Goal: Task Accomplishment & Management: Complete application form

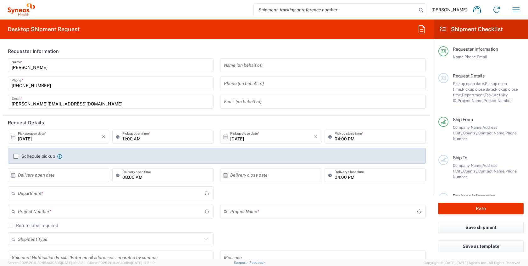
type input "[GEOGRAPHIC_DATA]"
type input "8350"
type input "[GEOGRAPHIC_DATA]"
type input "Syneos Health Clinical [GEOGRAPHIC_DATA]"
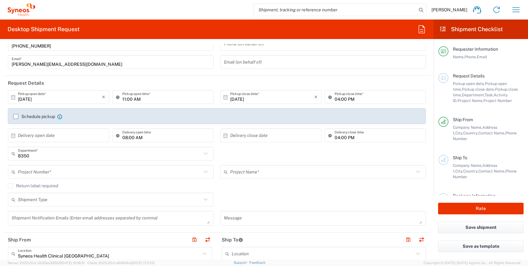
scroll to position [39, 0]
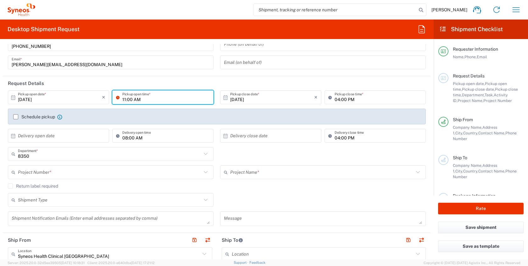
click at [153, 98] on input "11:00 AM" at bounding box center [165, 97] width 87 height 11
click at [191, 96] on input "11:00 AM" at bounding box center [165, 97] width 87 height 11
click at [125, 99] on input "11:00 AM" at bounding box center [165, 97] width 87 height 11
click at [140, 102] on input "12:00 AM" at bounding box center [165, 97] width 87 height 11
click at [142, 100] on input "12:00 AM" at bounding box center [165, 97] width 87 height 11
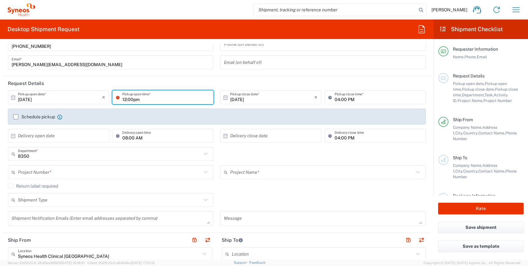
type input "12:00pm"
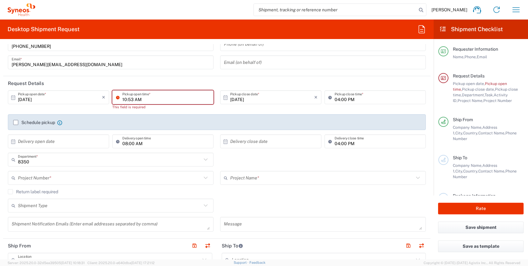
click at [128, 97] on input "10:53 AM" at bounding box center [165, 97] width 87 height 11
type input "12:00 PM"
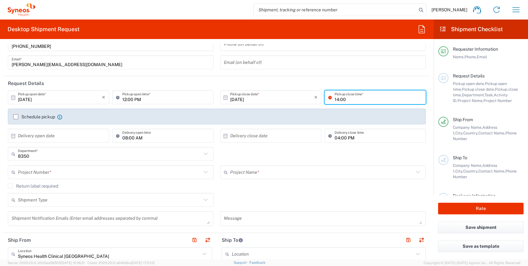
type input "14:00"
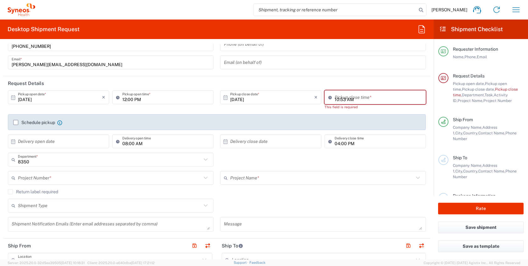
click at [334, 98] on input "10:53 AM" at bounding box center [377, 97] width 87 height 11
type input "14:53 AM"
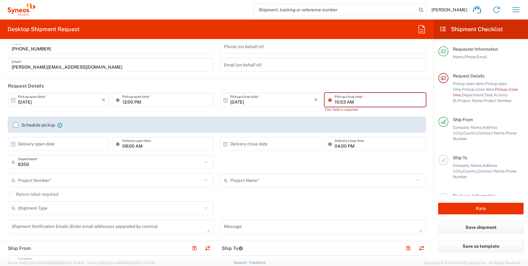
scroll to position [36, 0]
click at [346, 101] on input "10:53 AM" at bounding box center [377, 100] width 87 height 11
click at [341, 103] on input "14:53 AM" at bounding box center [377, 100] width 87 height 11
type input "14:00 PM"
click at [366, 104] on input "10:53 AM" at bounding box center [377, 100] width 87 height 11
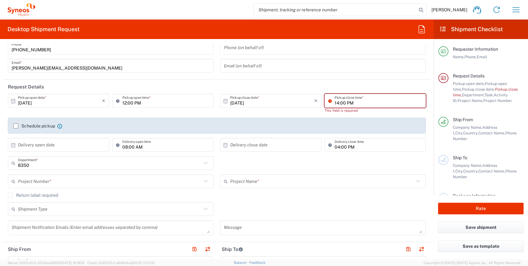
click at [362, 105] on input "14:00 PM" at bounding box center [377, 100] width 87 height 11
click at [335, 102] on input "14:00 PM" at bounding box center [377, 100] width 87 height 11
click at [353, 101] on input "2:00 PM" at bounding box center [377, 100] width 87 height 11
type input "02:00 PM"
click at [364, 81] on header "Request Details" at bounding box center [216, 87] width 427 height 14
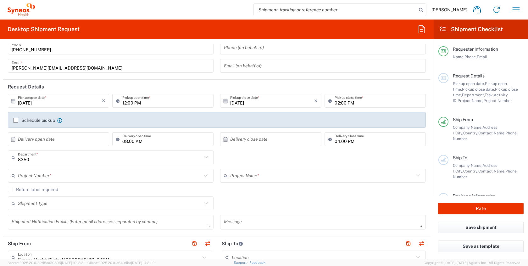
click at [14, 121] on label "Schedule pickup" at bounding box center [34, 120] width 42 height 5
click at [16, 120] on input "Schedule pickup" at bounding box center [16, 120] width 0 height 0
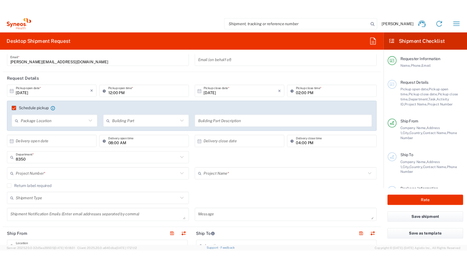
scroll to position [74, 0]
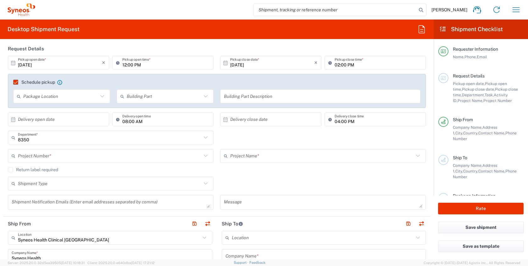
click at [100, 96] on icon at bounding box center [102, 96] width 4 height 2
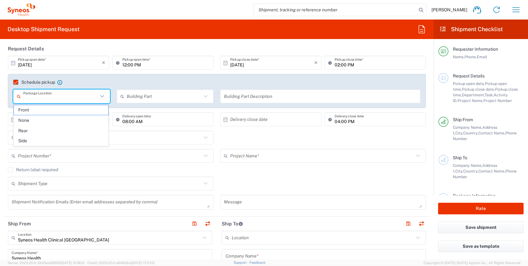
click at [57, 109] on span "Front" at bounding box center [61, 110] width 94 height 10
type input "Front"
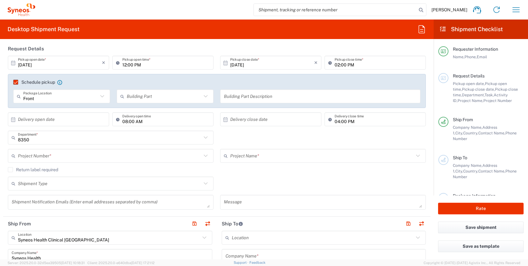
click at [164, 98] on input "text" at bounding box center [164, 96] width 75 height 11
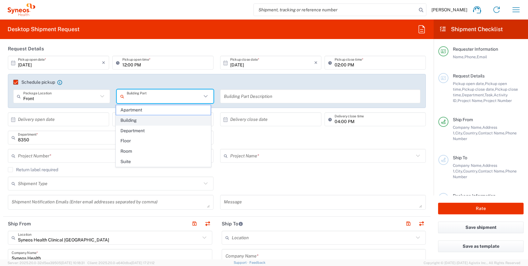
click at [153, 120] on span "Building" at bounding box center [163, 120] width 94 height 10
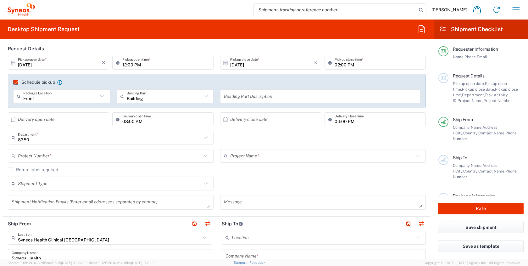
click at [233, 99] on input "text" at bounding box center [320, 96] width 193 height 11
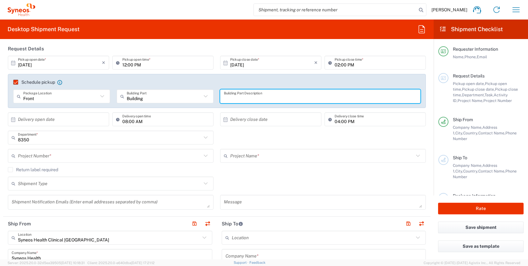
click at [162, 98] on input "Building" at bounding box center [164, 96] width 75 height 11
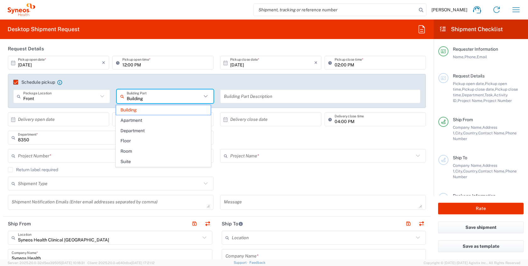
drag, startPoint x: 147, startPoint y: 140, endPoint x: 208, endPoint y: 110, distance: 67.9
click at [147, 140] on span "Floor" at bounding box center [163, 141] width 94 height 10
type input "Floor"
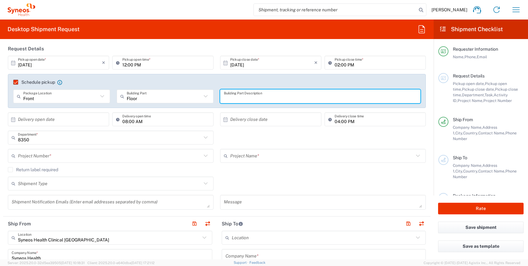
click at [226, 96] on input "text" at bounding box center [320, 96] width 193 height 11
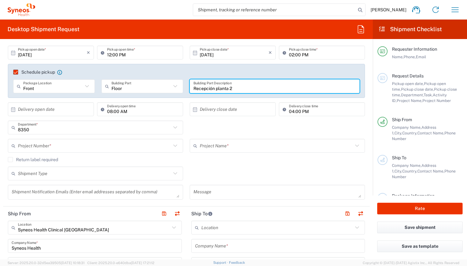
scroll to position [83, 0]
type input "Recepción planta 2"
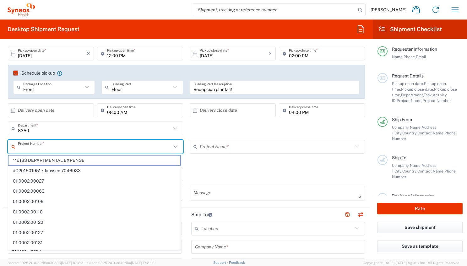
click at [69, 147] on input "text" at bounding box center [94, 146] width 153 height 11
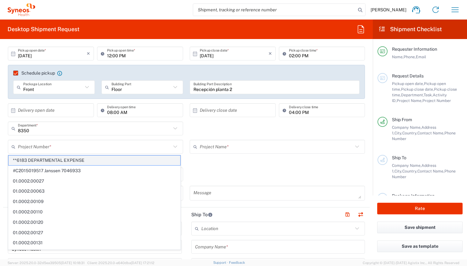
click at [68, 162] on span "**6183 DEPARTMENTAL EXPENSE" at bounding box center [94, 160] width 172 height 10
type input "**6183 DEPARTMENTAL EXPENSE"
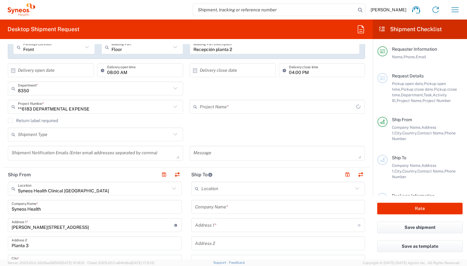
scroll to position [124, 0]
type input "6183"
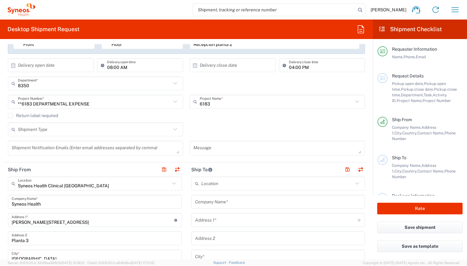
click at [171, 129] on icon at bounding box center [175, 129] width 8 height 8
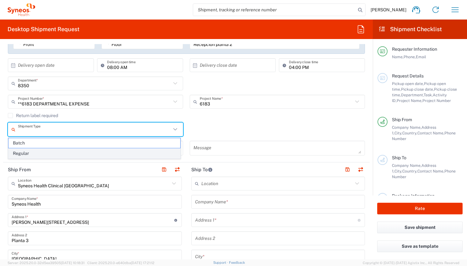
click at [59, 156] on span "Regular" at bounding box center [94, 153] width 172 height 10
type input "Regular"
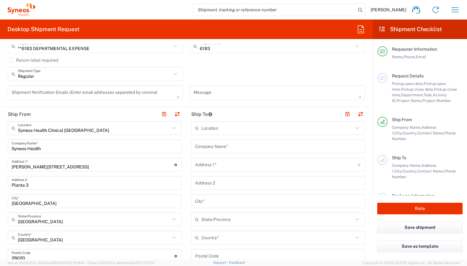
scroll to position [190, 0]
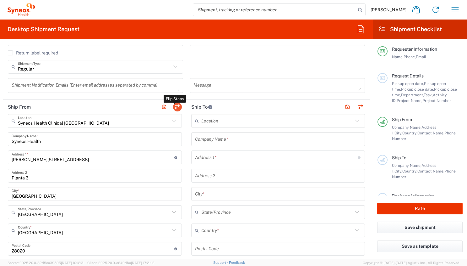
click at [177, 106] on button "button" at bounding box center [177, 106] width 9 height 9
type input "Syneos Health Clinical [GEOGRAPHIC_DATA]"
type input "Syneos Health"
type input "[PERSON_NAME][STREET_ADDRESS]"
type input "Planta 3"
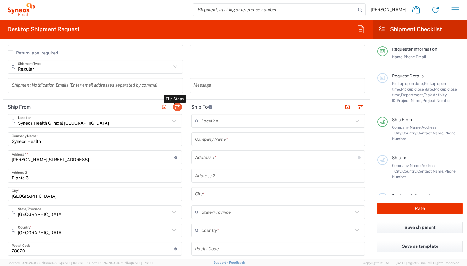
type input "[GEOGRAPHIC_DATA]"
type input "28020"
type input "[PERSON_NAME]"
type input "[PHONE_NUMBER]"
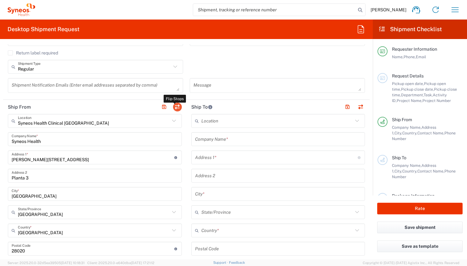
type input "[PERSON_NAME][EMAIL_ADDRESS][DOMAIN_NAME]"
type input "EORI"
type input "TIN"
type input "B61389227"
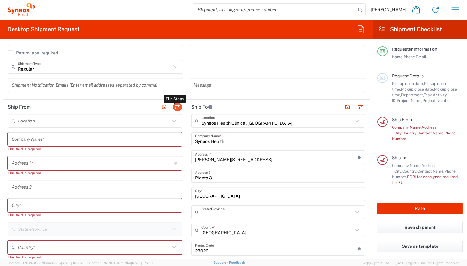
type input "[GEOGRAPHIC_DATA]"
click at [44, 120] on input "text" at bounding box center [94, 120] width 152 height 11
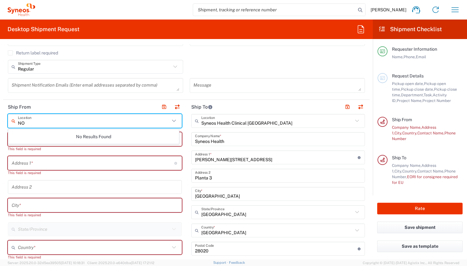
type input "N"
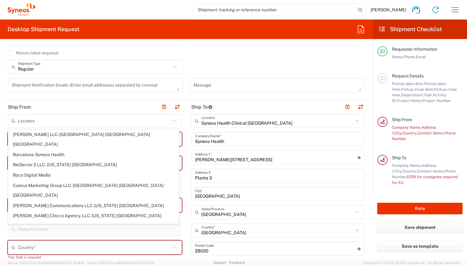
click at [204, 56] on div "Return label required" at bounding box center [186, 54] width 357 height 9
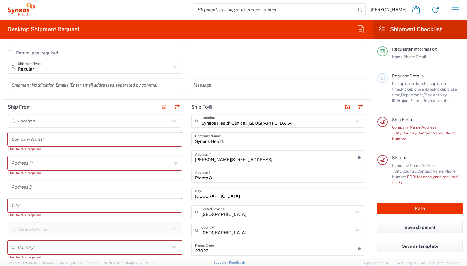
click at [172, 119] on icon at bounding box center [174, 121] width 8 height 8
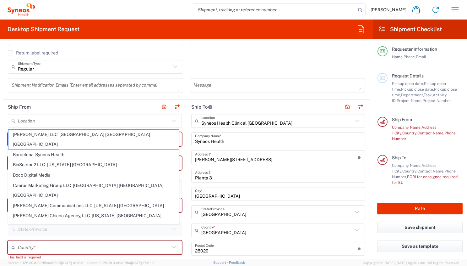
click at [173, 119] on icon at bounding box center [174, 121] width 8 height 8
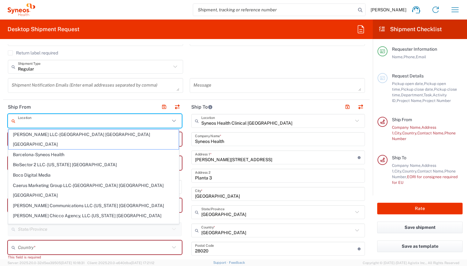
click at [262, 65] on div "Regular Shipment Type Batch Regular" at bounding box center [187, 69] width 364 height 18
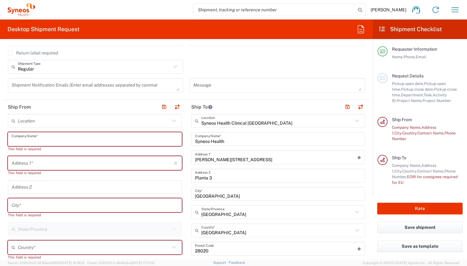
click at [37, 142] on input "text" at bounding box center [95, 139] width 167 height 11
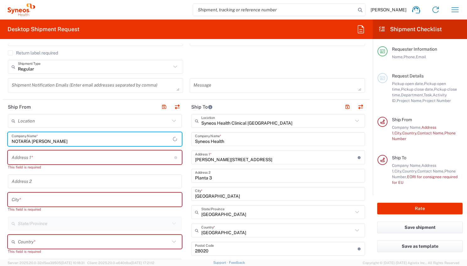
type input "NOTARÍA [PERSON_NAME]"
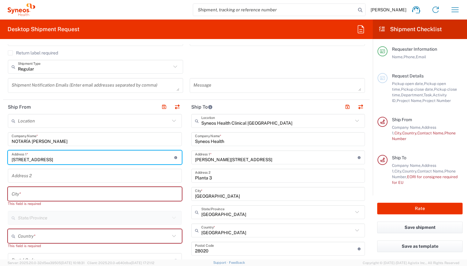
type input "[STREET_ADDRESS]"
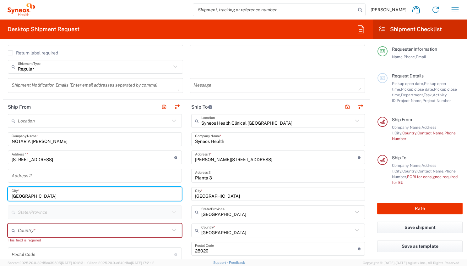
type input "[GEOGRAPHIC_DATA]"
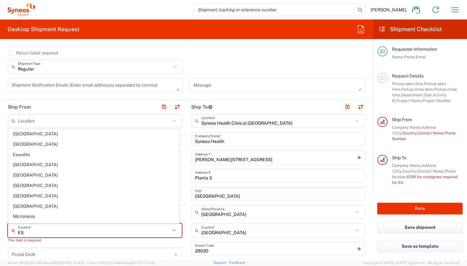
type input "E"
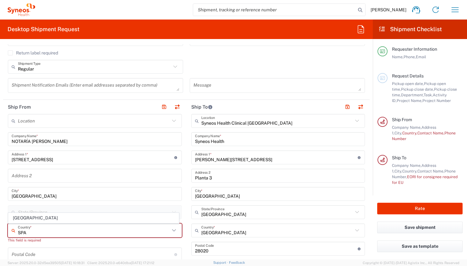
click at [18, 219] on span "[GEOGRAPHIC_DATA]" at bounding box center [93, 218] width 170 height 10
type input "[GEOGRAPHIC_DATA]"
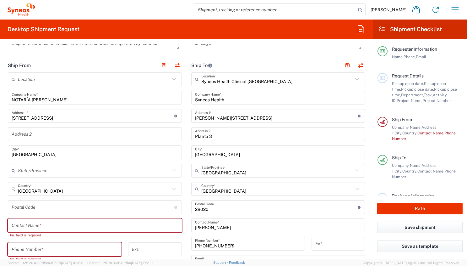
scroll to position [233, 0]
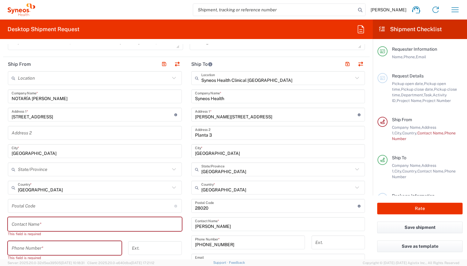
click at [53, 204] on input "undefined" at bounding box center [93, 205] width 163 height 11
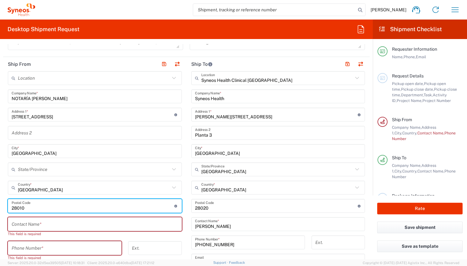
type input "28010"
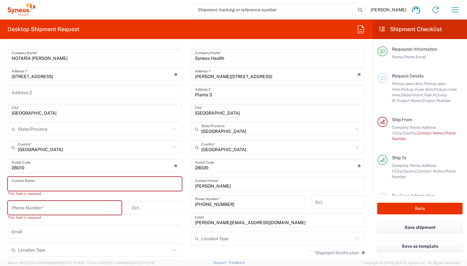
scroll to position [273, 0]
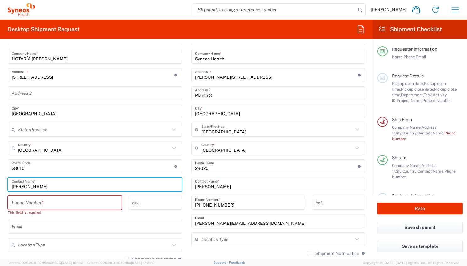
type input "[PERSON_NAME]"
click at [24, 202] on input "tel" at bounding box center [65, 202] width 106 height 11
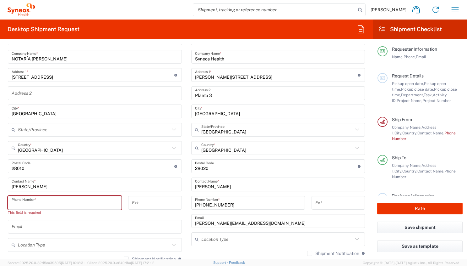
paste input "917000094"
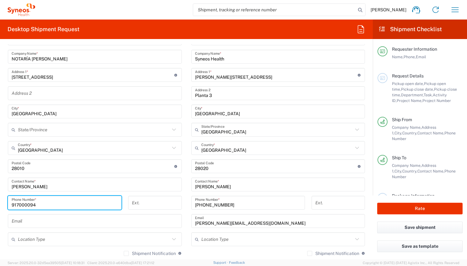
type input "917000094"
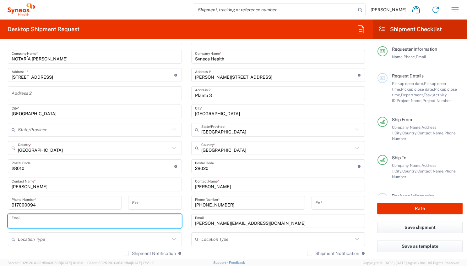
click at [48, 224] on input "text" at bounding box center [95, 220] width 167 height 11
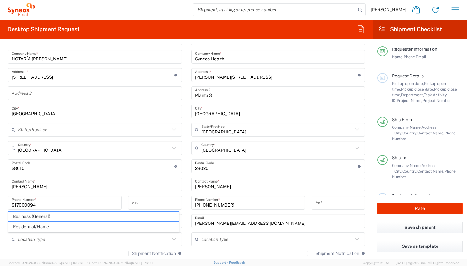
click at [141, 192] on div "Location [PERSON_NAME] LLC-[GEOGRAPHIC_DATA] [GEOGRAPHIC_DATA] [GEOGRAPHIC_DATA…" at bounding box center [95, 181] width 174 height 300
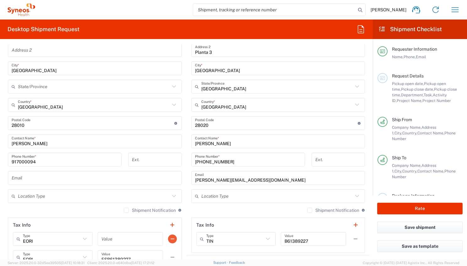
scroll to position [317, 0]
drag, startPoint x: 176, startPoint y: 195, endPoint x: 168, endPoint y: 195, distance: 8.8
click at [172, 195] on div "Location Type" at bounding box center [95, 195] width 174 height 14
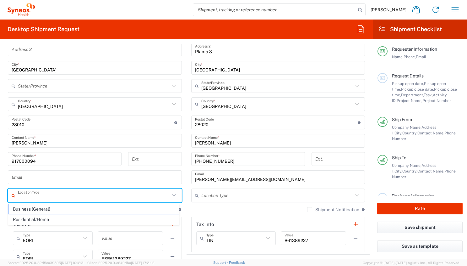
click at [170, 195] on icon at bounding box center [174, 195] width 8 height 8
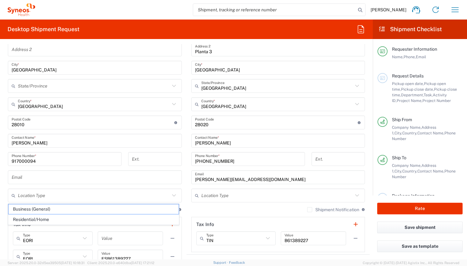
click at [187, 238] on main "Syneos Health Clinical [GEOGRAPHIC_DATA] Location Syneos Health Clinical [GEOGR…" at bounding box center [279, 120] width 184 height 264
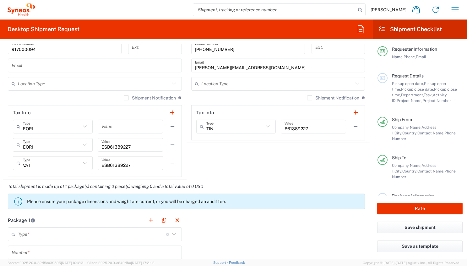
scroll to position [470, 0]
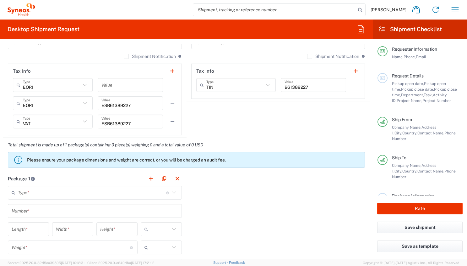
click at [173, 193] on icon at bounding box center [174, 192] width 8 height 8
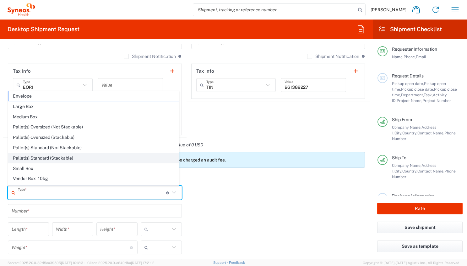
scroll to position [19, 0]
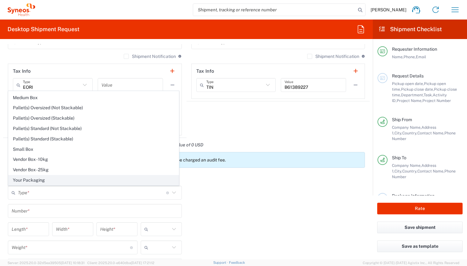
click at [34, 180] on span "Your Packaging" at bounding box center [93, 180] width 170 height 10
type input "Your Packaging"
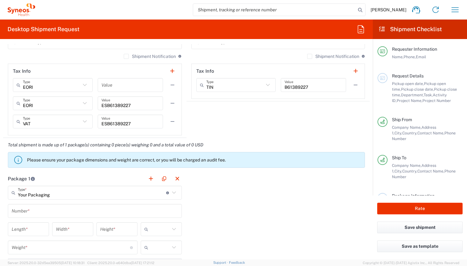
scroll to position [534, 0]
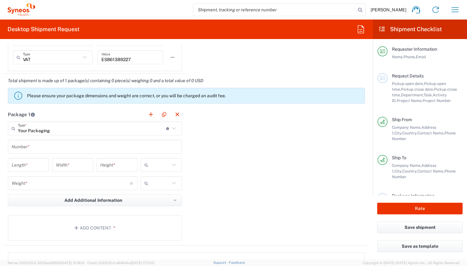
click at [38, 149] on input "text" at bounding box center [95, 146] width 167 height 11
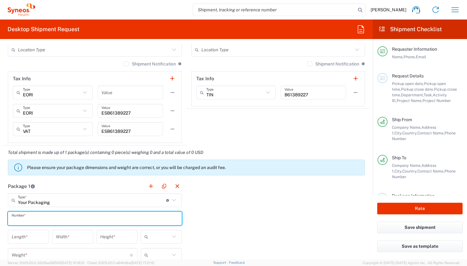
scroll to position [460, 0]
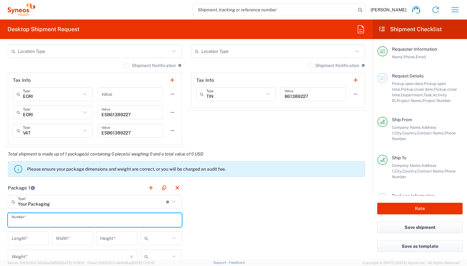
click at [231, 191] on div "Package 1 Your Packaging Type * Material used to package goods Envelope Large B…" at bounding box center [186, 249] width 367 height 138
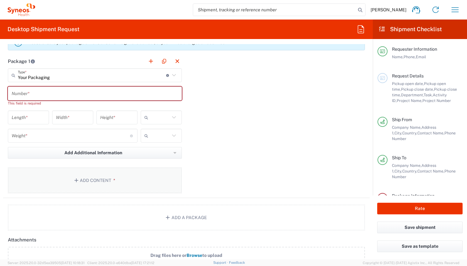
scroll to position [588, 0]
click at [98, 181] on button "Add Content *" at bounding box center [95, 179] width 174 height 26
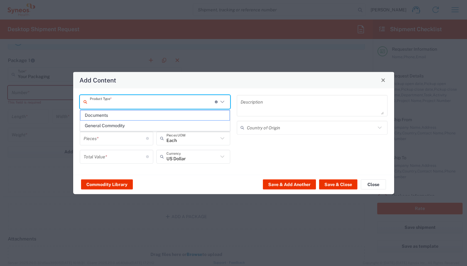
click at [189, 103] on input "text" at bounding box center [152, 101] width 125 height 11
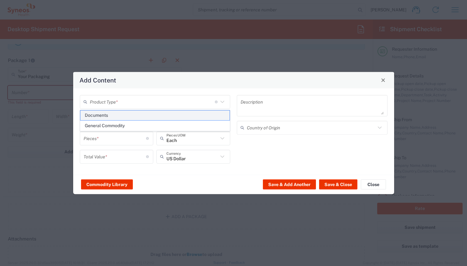
click at [124, 117] on span "Documents" at bounding box center [155, 115] width 150 height 10
type input "Documents"
type input "1"
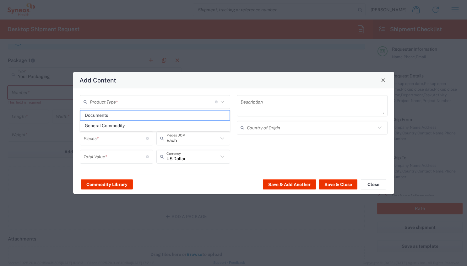
type textarea "Documents"
click at [221, 157] on icon at bounding box center [222, 156] width 8 height 8
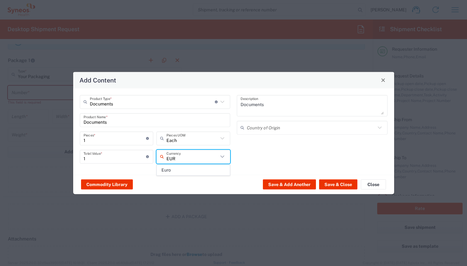
click at [211, 168] on span "Euro" at bounding box center [193, 170] width 73 height 10
type input "Euro"
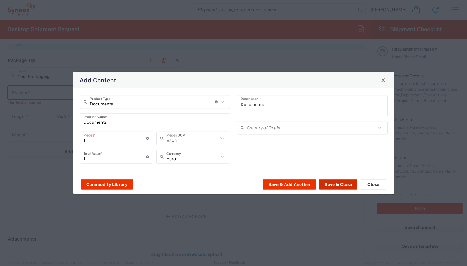
click at [338, 187] on button "Save & Close" at bounding box center [338, 184] width 38 height 10
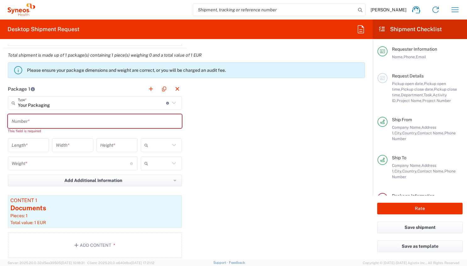
scroll to position [547, 0]
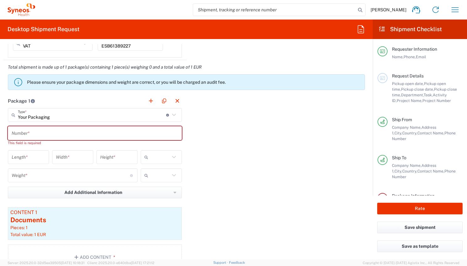
click at [74, 134] on input "text" at bounding box center [95, 133] width 167 height 11
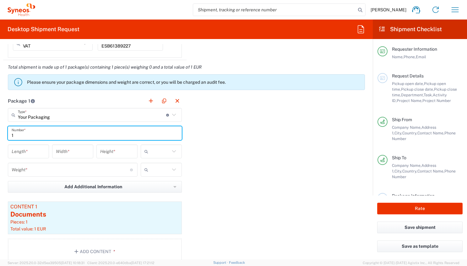
type input "1"
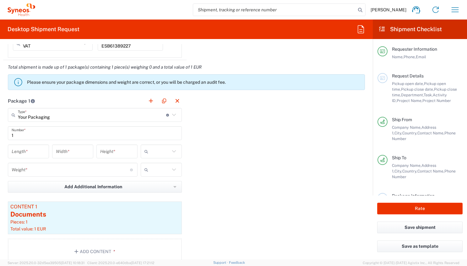
click at [232, 153] on div "Package 1 Your Packaging Type * Material used to package goods Envelope Large B…" at bounding box center [186, 181] width 367 height 175
click at [33, 155] on input "number" at bounding box center [29, 151] width 34 height 11
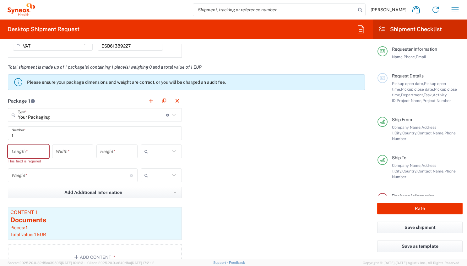
click at [210, 143] on div "Package 1 Your Packaging Type * Material used to package goods Envelope Large B…" at bounding box center [186, 184] width 367 height 181
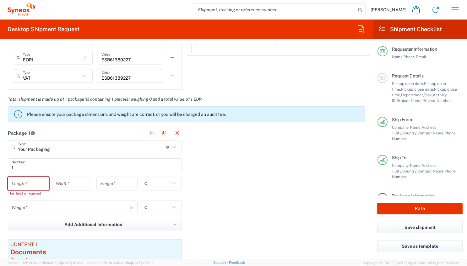
scroll to position [530, 0]
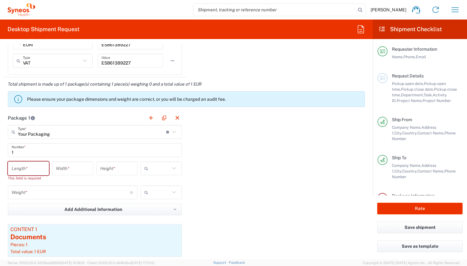
click at [173, 132] on icon at bounding box center [174, 132] width 8 height 8
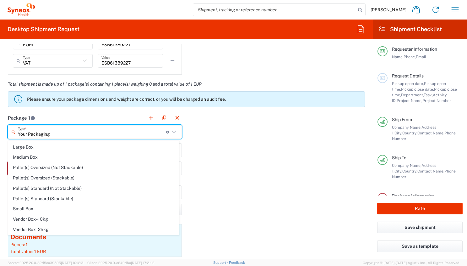
scroll to position [0, 0]
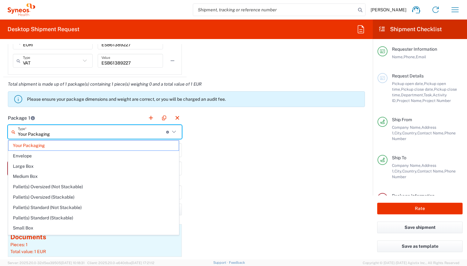
click at [72, 156] on span "Envelope" at bounding box center [93, 156] width 170 height 10
type input "Envelope"
type input "9.5"
type input "12.5"
type input "0.25"
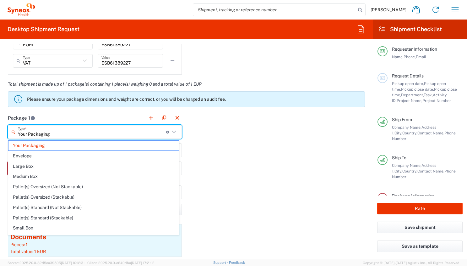
type input "in"
type input "0.45"
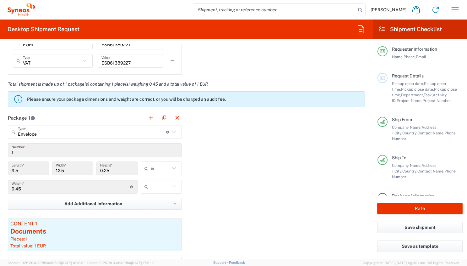
click at [177, 169] on div "in" at bounding box center [161, 168] width 41 height 14
click at [172, 169] on icon at bounding box center [174, 168] width 8 height 8
click at [168, 195] on span "cm" at bounding box center [159, 192] width 39 height 10
type input "24.13"
type input "31.75"
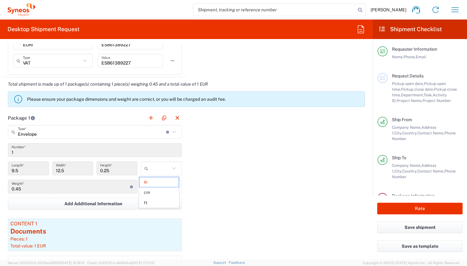
type input "0.64"
type input "cm"
click at [212, 185] on div "Package 1 Envelope Type * Material used to package goods Your Packaging Envelop…" at bounding box center [186, 198] width 367 height 175
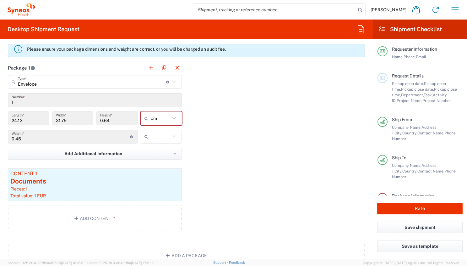
scroll to position [580, 0]
click at [173, 82] on icon at bounding box center [174, 82] width 8 height 8
type input "Envelope"
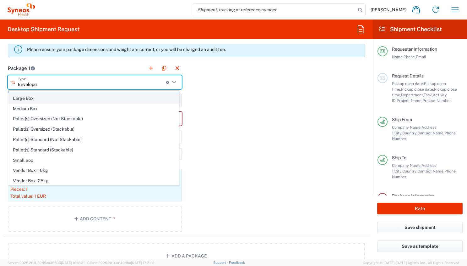
scroll to position [19, 0]
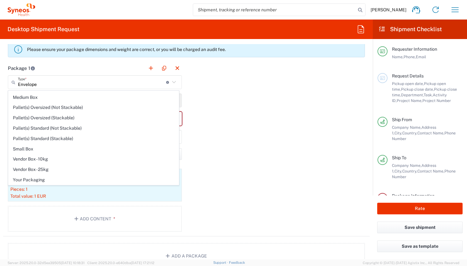
click at [222, 135] on div "Package 1 Envelope Type * Material used to package goods Envelope Large Box Med…" at bounding box center [186, 148] width 367 height 175
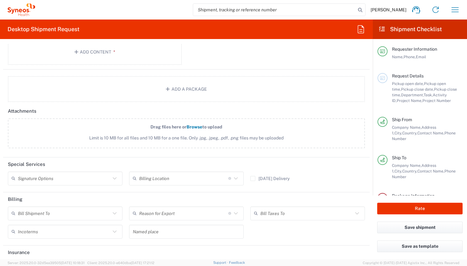
scroll to position [773, 0]
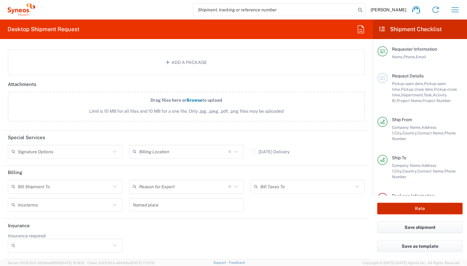
click at [432, 208] on button "Rate" at bounding box center [419, 208] width 85 height 12
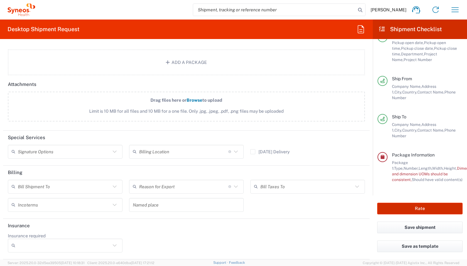
scroll to position [47, 0]
type input "**6183 DEPARTMENTAL EXPENSE"
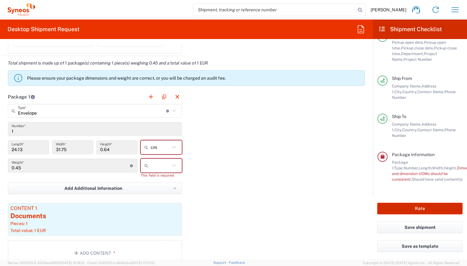
scroll to position [551, 0]
click at [172, 167] on icon at bounding box center [174, 166] width 8 height 8
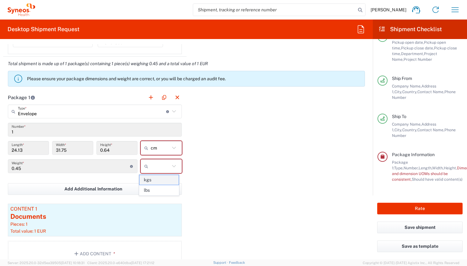
click at [165, 181] on span "kgs" at bounding box center [159, 180] width 39 height 10
type input "kgs"
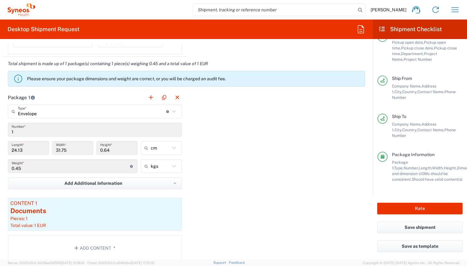
drag, startPoint x: 225, startPoint y: 172, endPoint x: 317, endPoint y: 212, distance: 99.8
click at [225, 172] on div "Package 1 Envelope Type * Material used to package goods Envelope Large Box Med…" at bounding box center [186, 177] width 367 height 175
click at [423, 207] on button "Rate" at bounding box center [419, 208] width 85 height 12
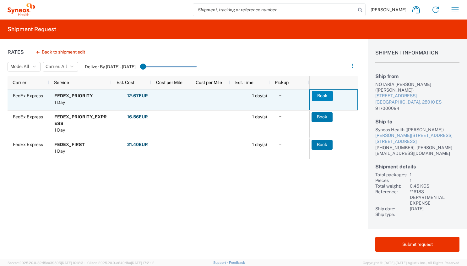
click at [324, 97] on button "Book" at bounding box center [322, 96] width 21 height 10
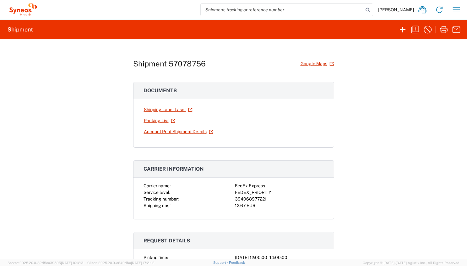
click at [161, 111] on link "Shipping Label Laser" at bounding box center [168, 109] width 49 height 11
